Goal: Information Seeking & Learning: Learn about a topic

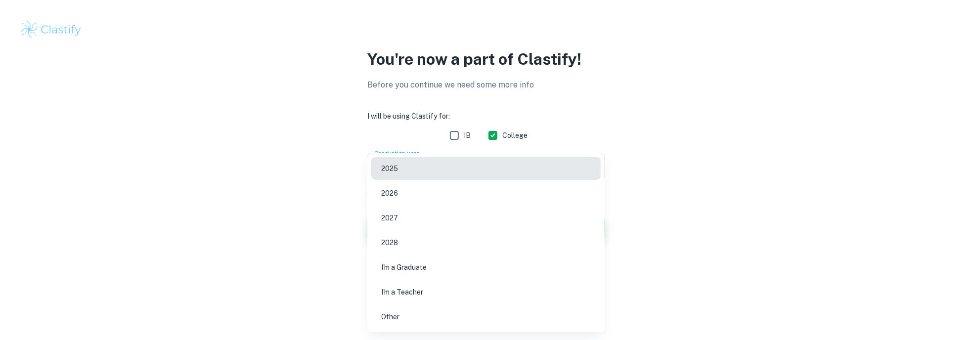
click at [479, 169] on body "We value your privacy We use cookies to enhance your browsing experience, serve…" at bounding box center [486, 170] width 972 height 340
click at [457, 195] on li "2026" at bounding box center [485, 193] width 229 height 23
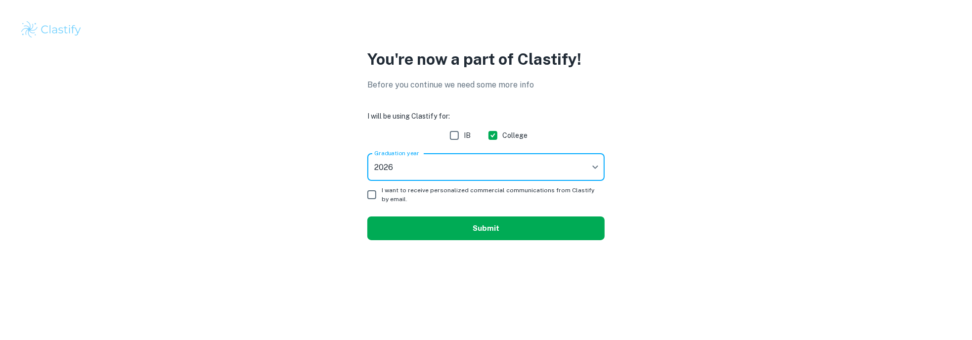
click at [463, 230] on button "Submit" at bounding box center [485, 229] width 237 height 24
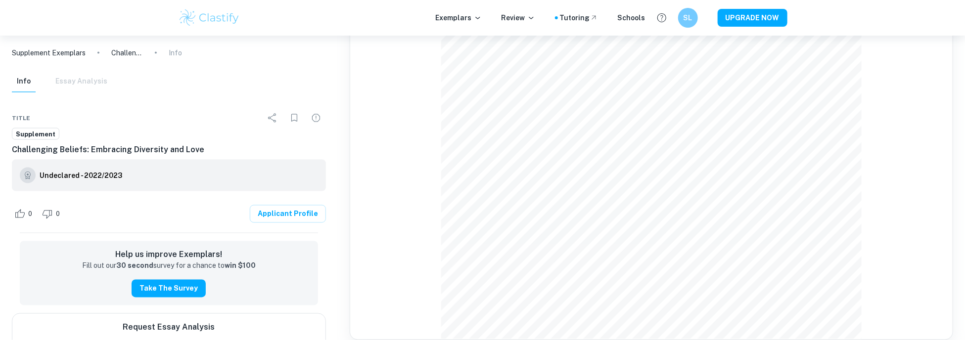
scroll to position [989, 0]
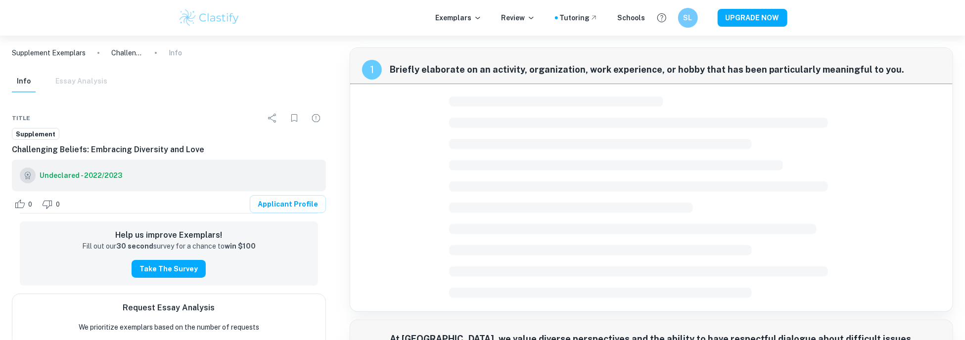
drag, startPoint x: 0, startPoint y: 0, endPoint x: 66, endPoint y: 54, distance: 85.4
click at [66, 54] on p "Supplement Exemplars" at bounding box center [49, 52] width 74 height 11
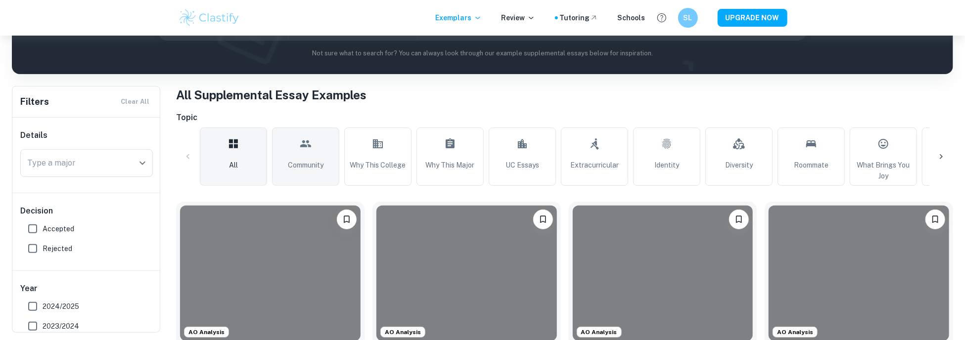
scroll to position [49, 0]
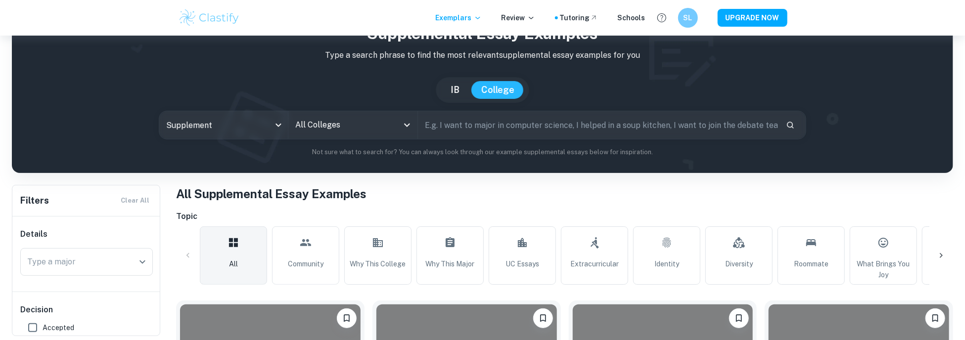
click at [388, 126] on input "All Colleges" at bounding box center [345, 125] width 105 height 19
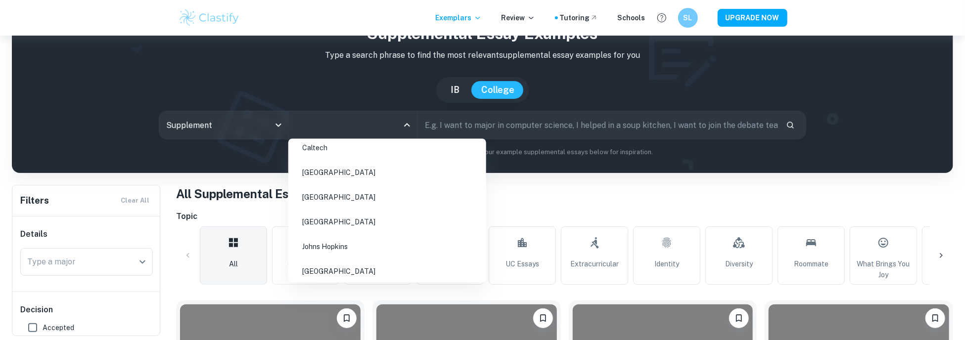
scroll to position [198, 0]
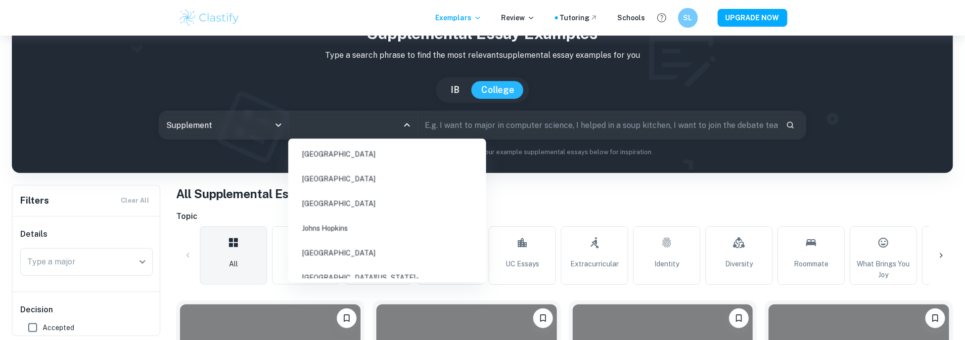
click at [380, 179] on li "Princeton University" at bounding box center [387, 179] width 190 height 23
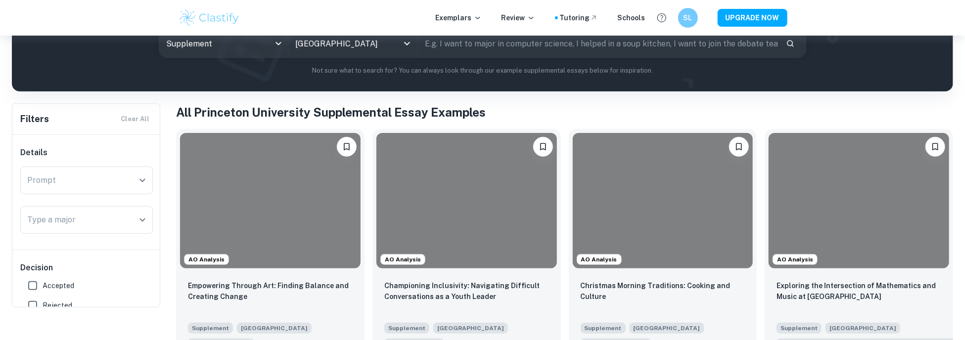
scroll to position [198, 0]
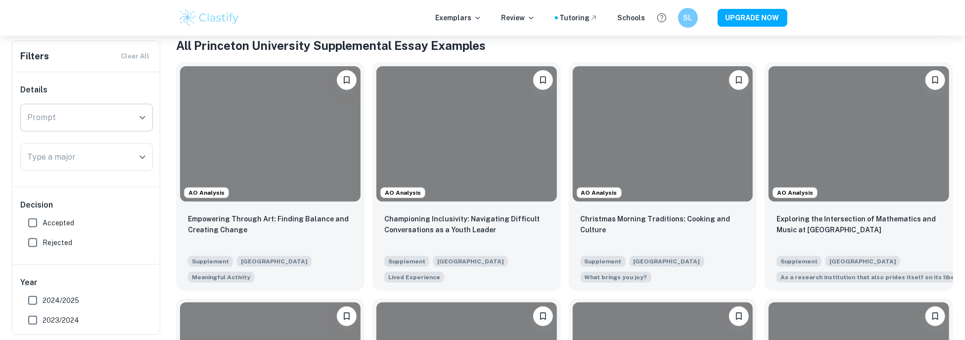
click at [105, 127] on div "Prompt" at bounding box center [86, 118] width 133 height 28
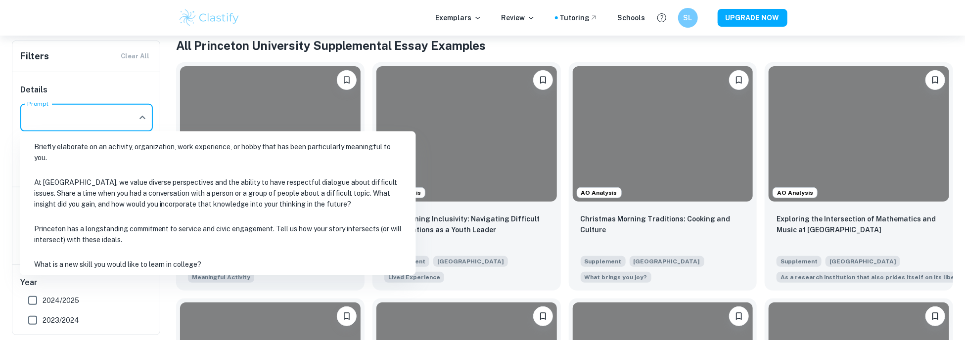
click at [105, 166] on li "Briefly elaborate on an activity, organization, work experience, or hobby that …" at bounding box center [218, 152] width 388 height 34
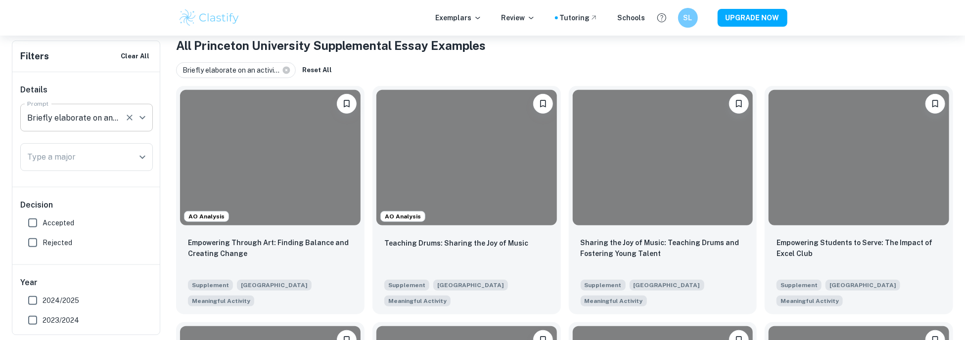
click at [105, 119] on input "Briefly elaborate on an activity, organization, work experience, or hobby that …" at bounding box center [73, 117] width 96 height 19
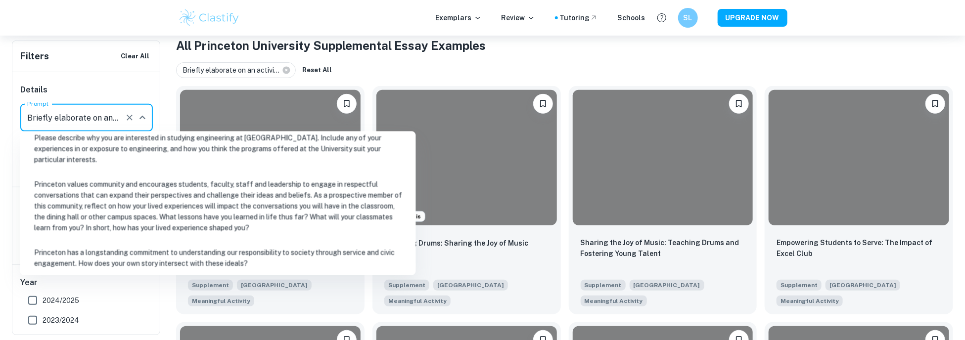
scroll to position [250, 0]
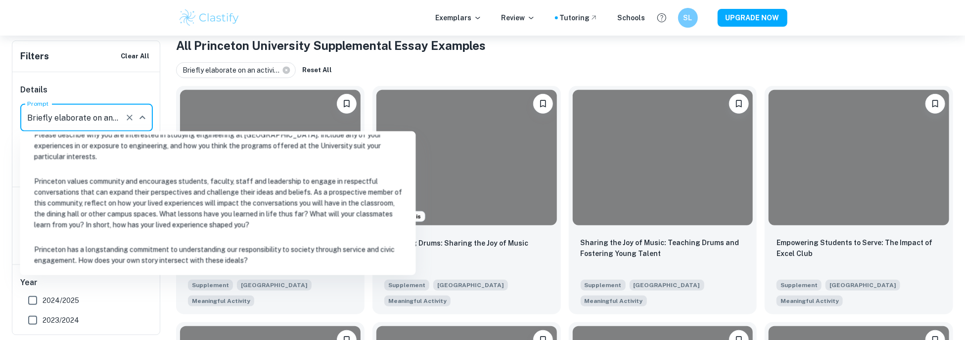
click at [156, 246] on li "Princeton has a longstanding commitment to understanding our responsibility to …" at bounding box center [218, 255] width 388 height 34
type input "Princeton has a longstanding commitment to understanding our responsibility to …"
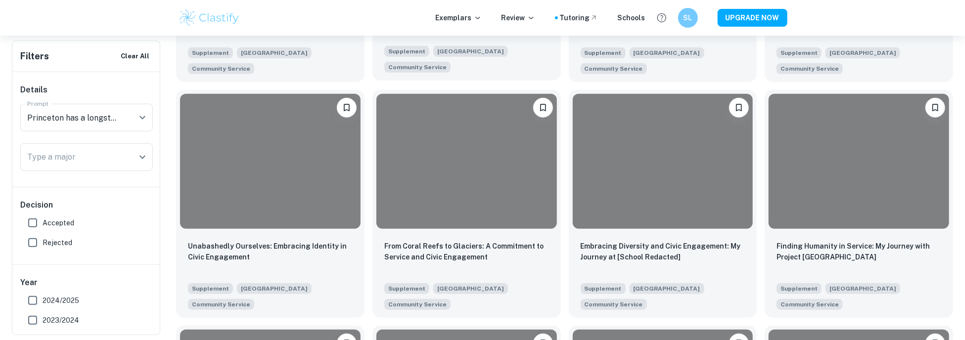
scroll to position [445, 0]
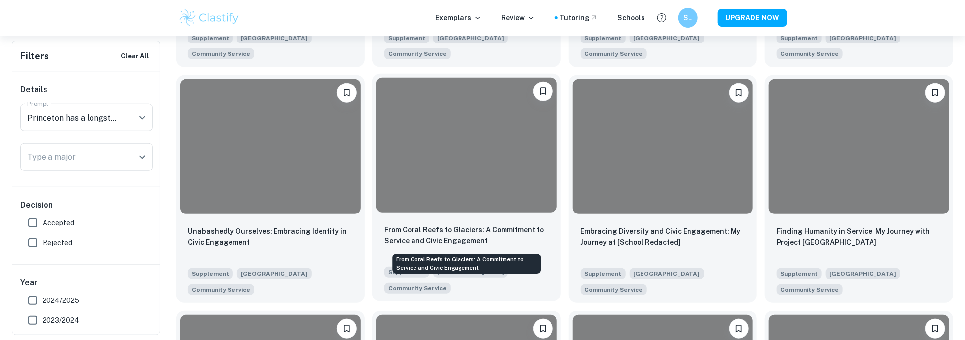
click at [487, 225] on p "From Coral Reefs to Glaciers: A Commitment to Service and Civic Engagement" at bounding box center [466, 236] width 165 height 22
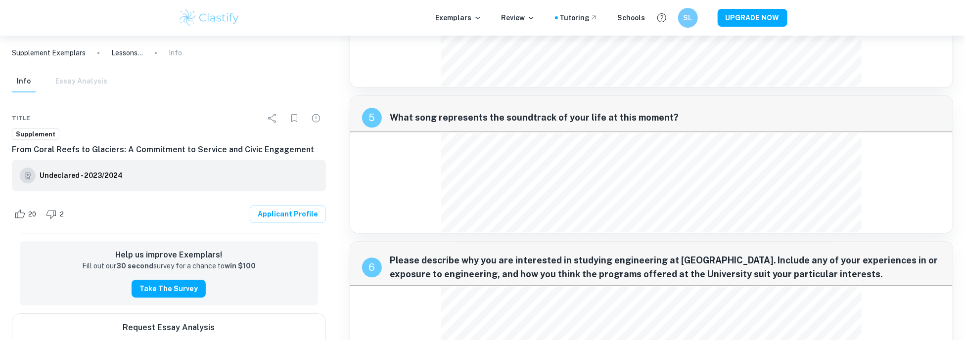
scroll to position [1497, 0]
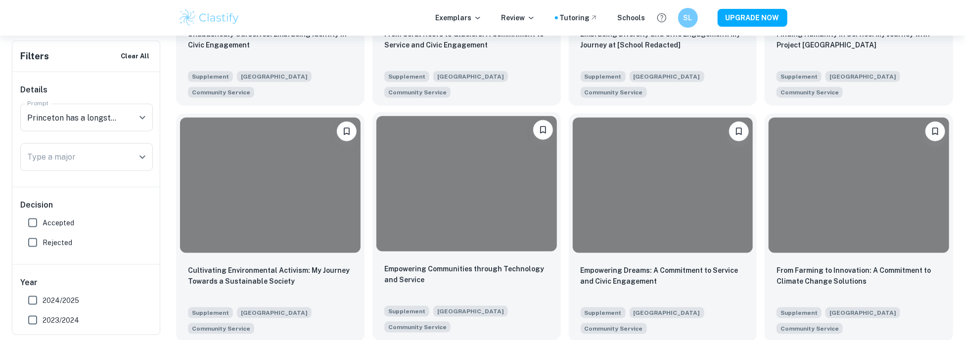
scroll to position [643, 0]
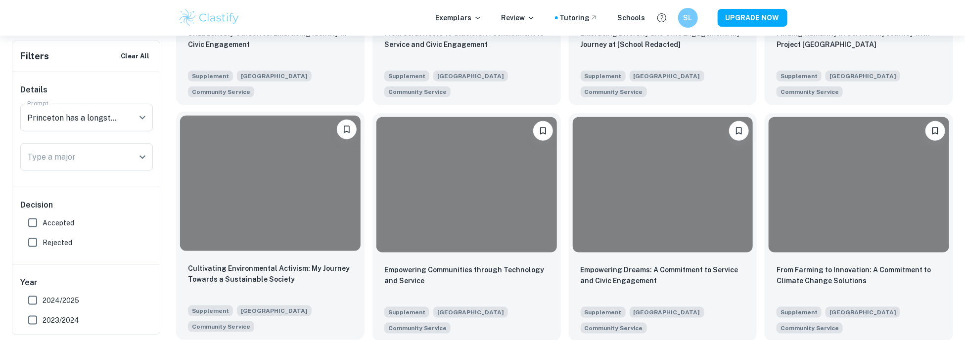
click at [294, 223] on div at bounding box center [270, 183] width 180 height 135
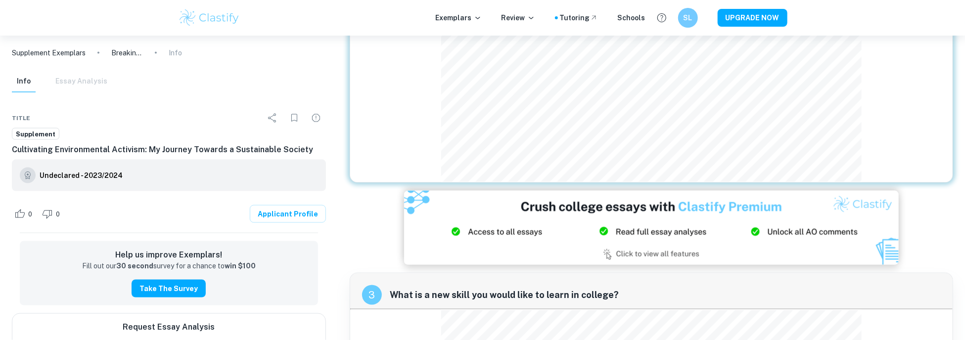
scroll to position [989, 0]
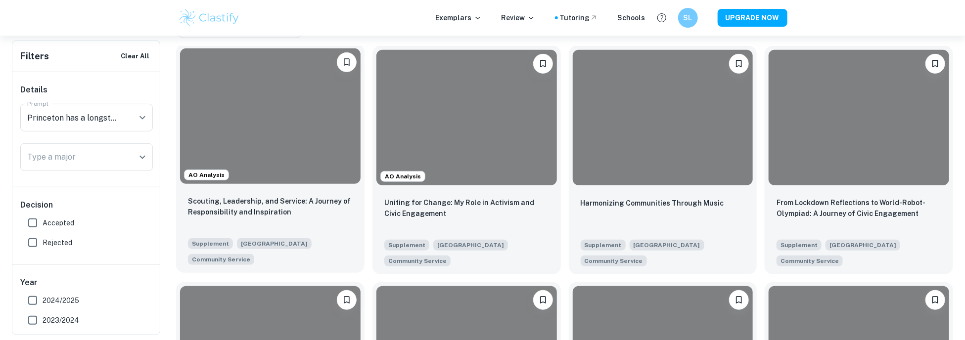
scroll to position [297, 0]
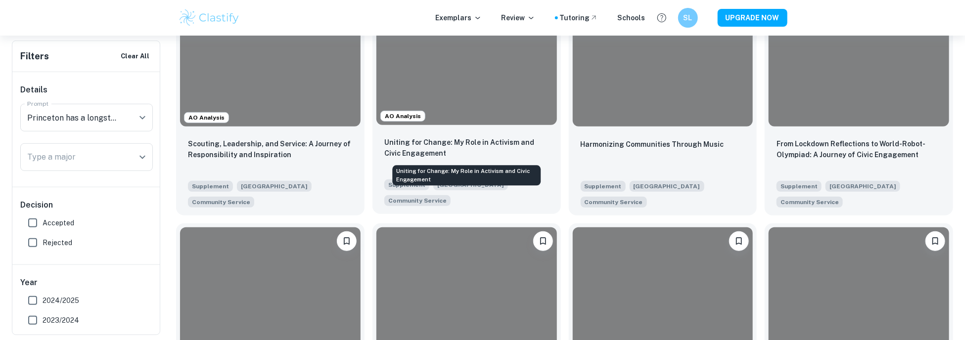
click at [418, 145] on p "Uniting for Change: My Role in Activism and Civic Engagement" at bounding box center [466, 148] width 165 height 22
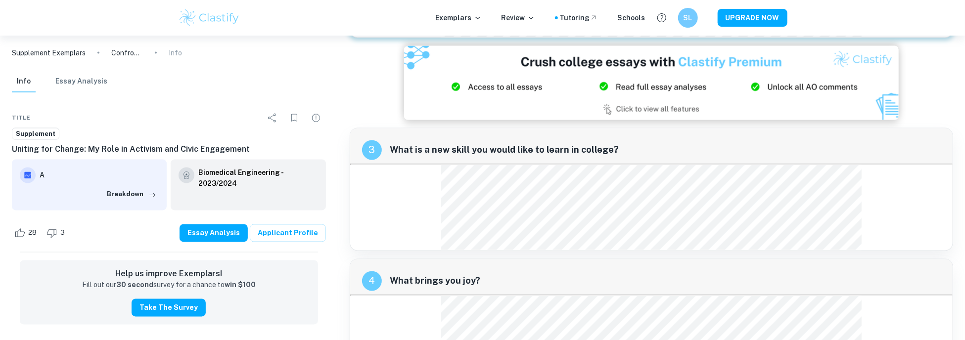
scroll to position [1202, 0]
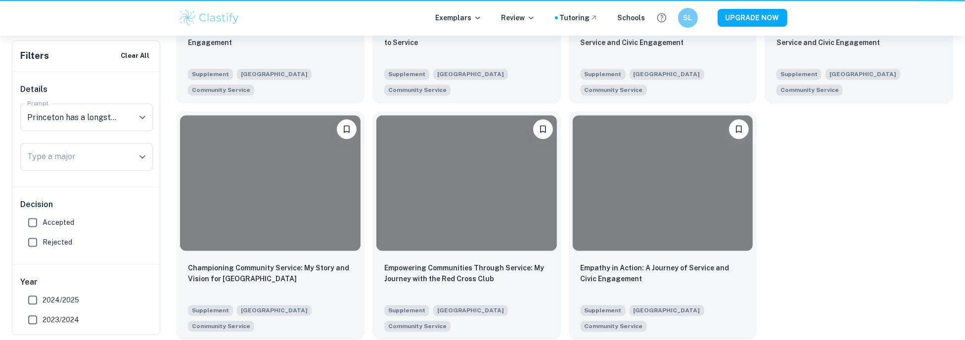
scroll to position [297, 0]
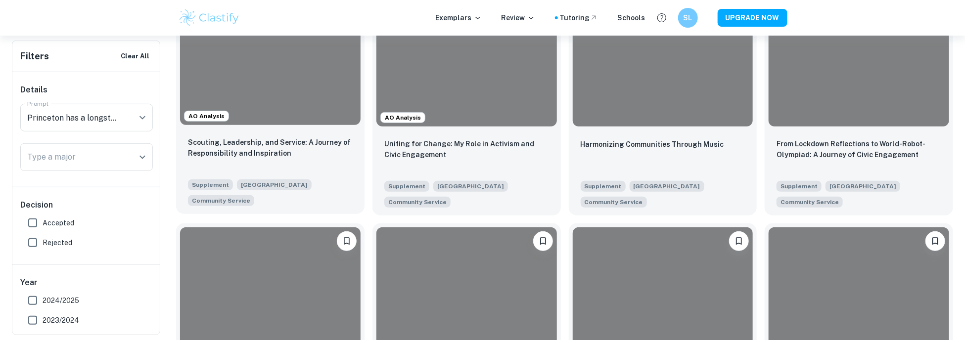
click at [283, 133] on div "Scouting, Leadership, and Service: A Journey of Responsibility and Inspiration …" at bounding box center [270, 171] width 188 height 85
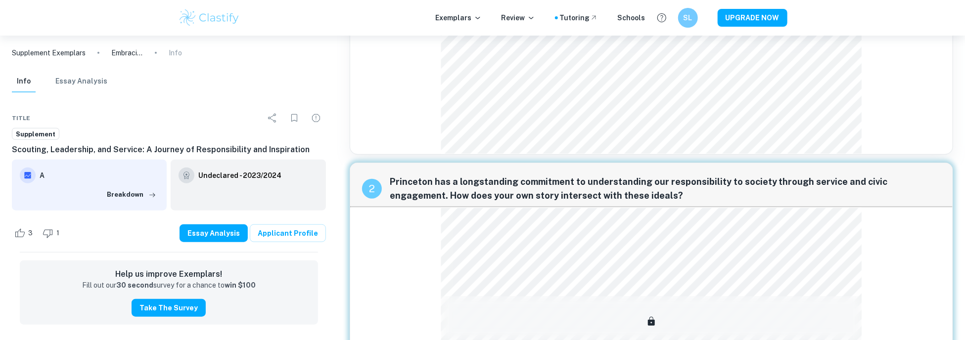
scroll to position [593, 0]
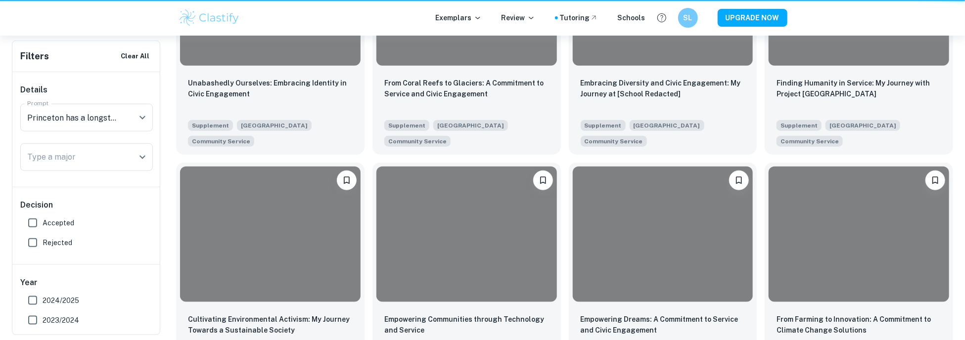
scroll to position [297, 0]
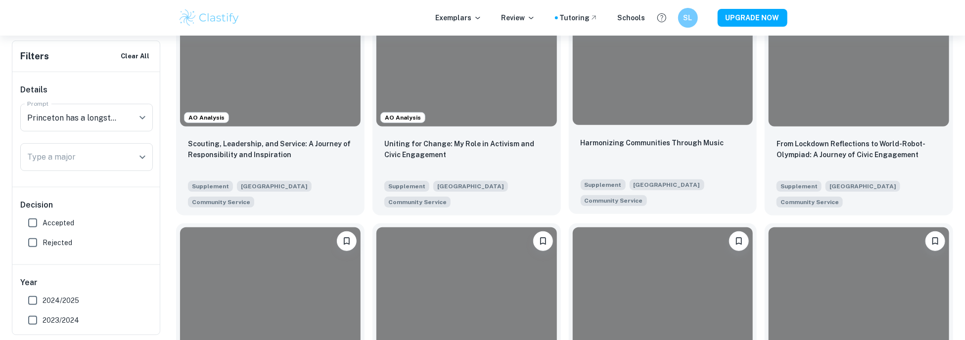
click at [666, 143] on p "Harmonizing Communities Through Music" at bounding box center [652, 142] width 143 height 11
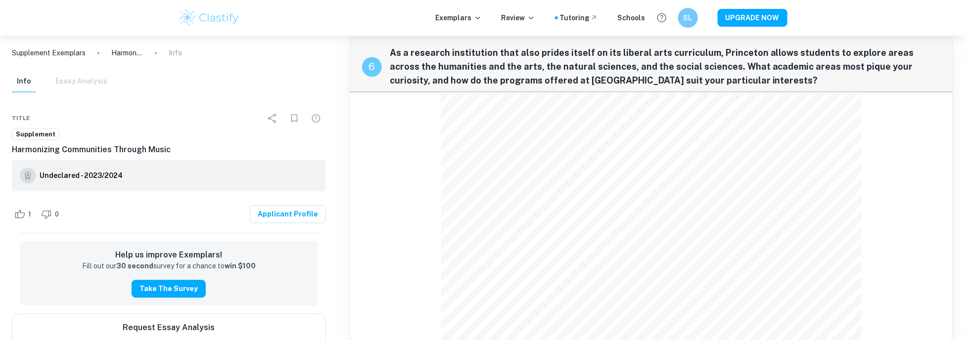
scroll to position [1234, 0]
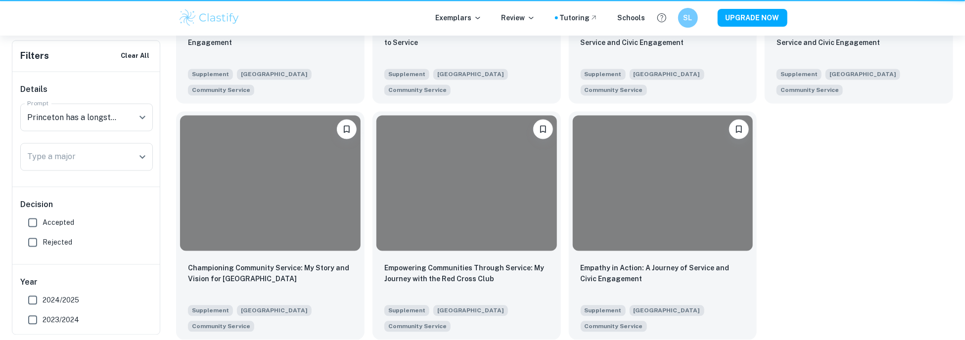
scroll to position [297, 0]
